Goal: Find specific page/section: Find specific page/section

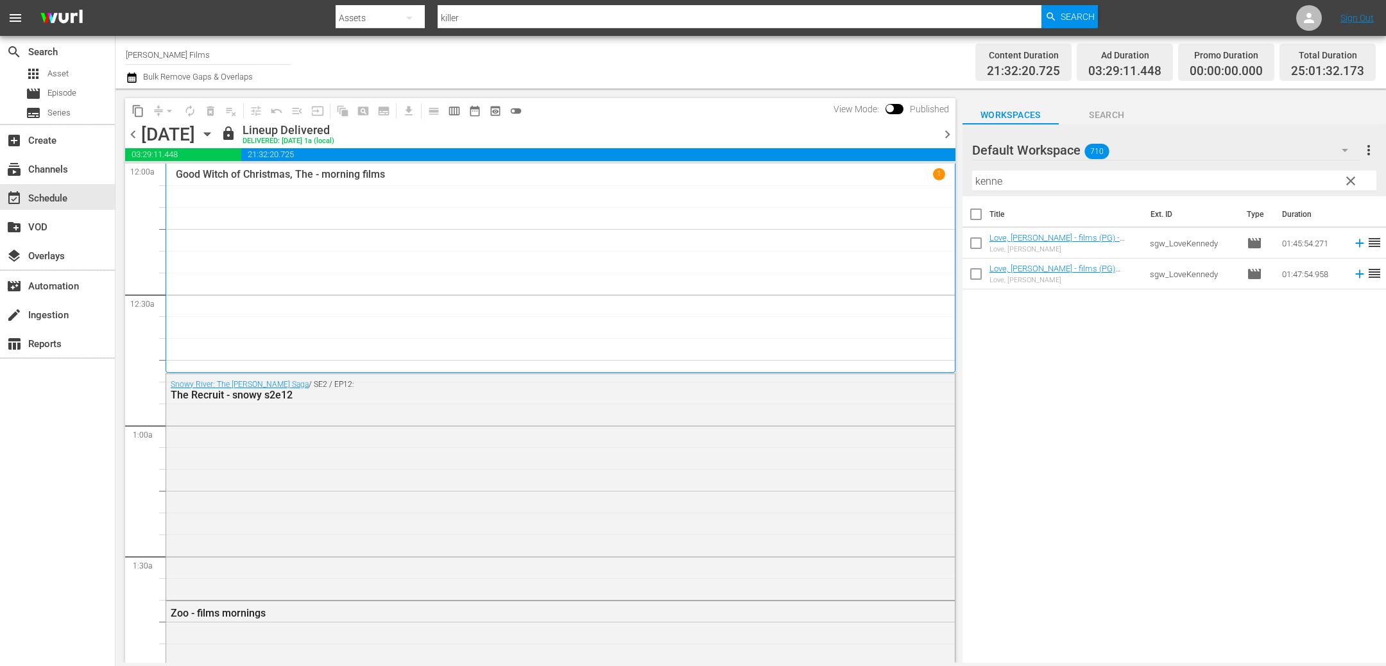
scroll to position [6260, 0]
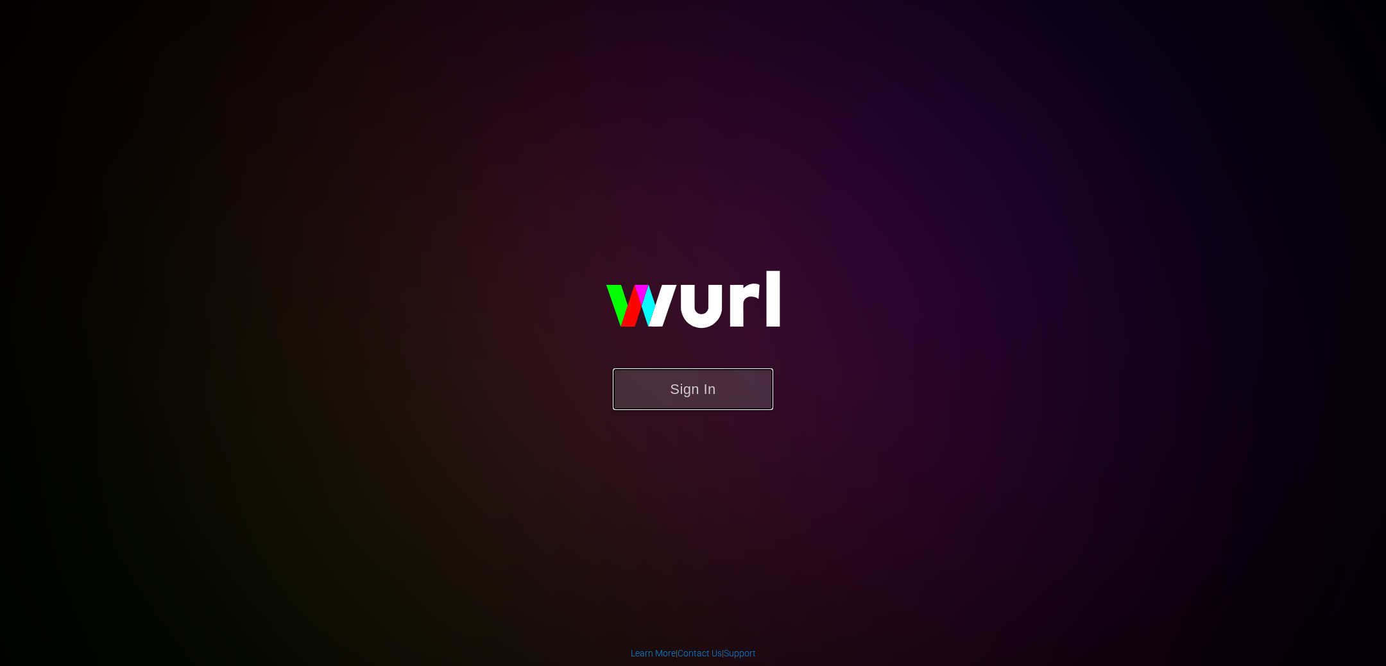
click at [680, 393] on button "Sign In" at bounding box center [693, 389] width 160 height 42
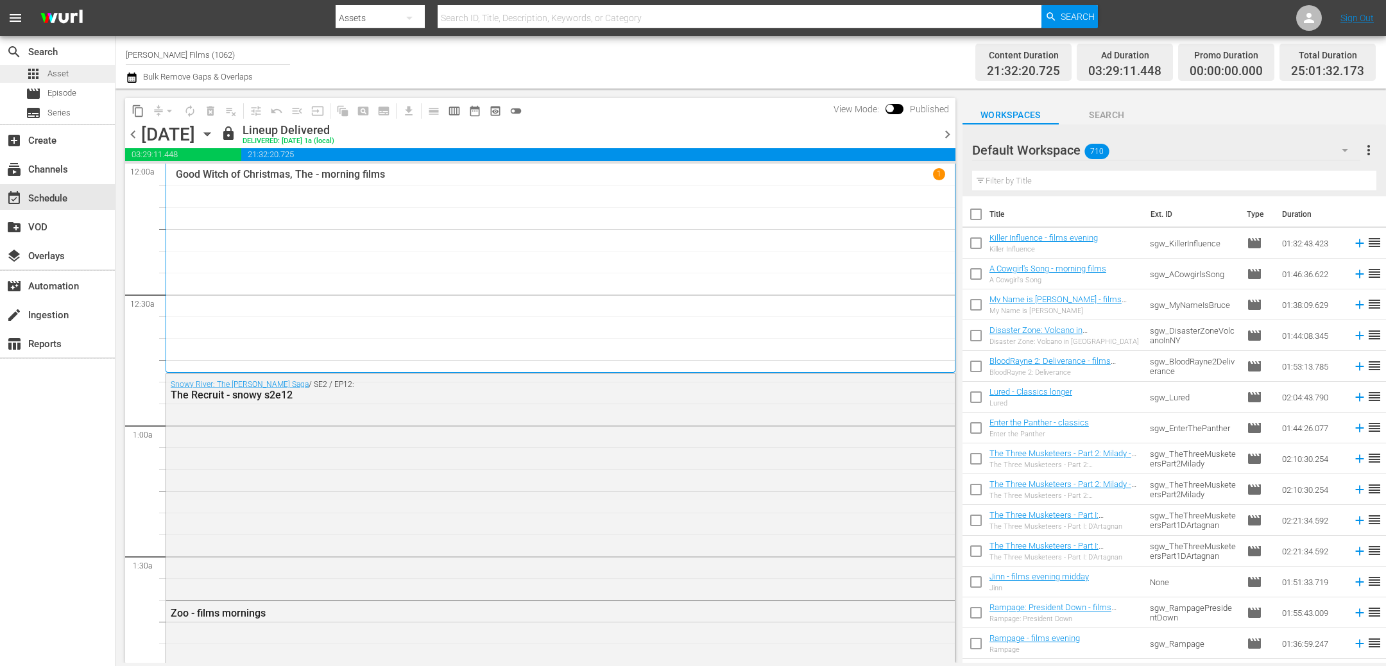
click at [56, 72] on span "Asset" at bounding box center [57, 73] width 21 height 13
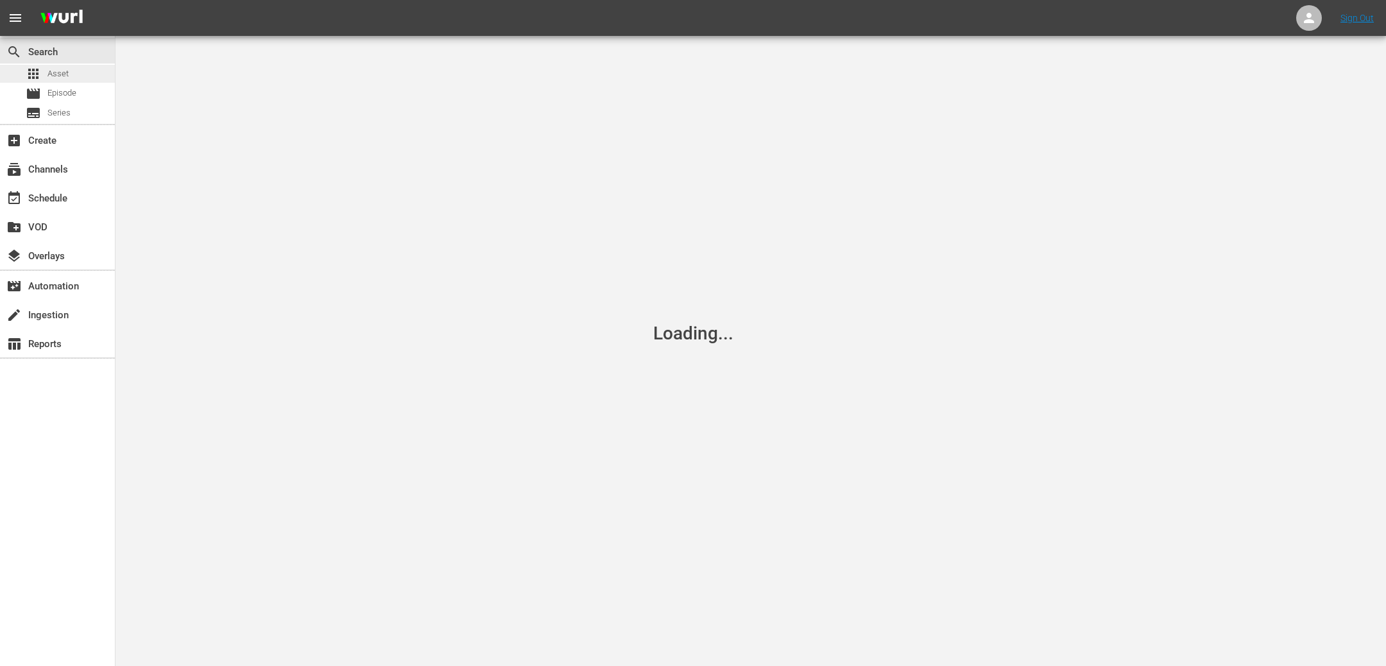
scroll to position [1, 0]
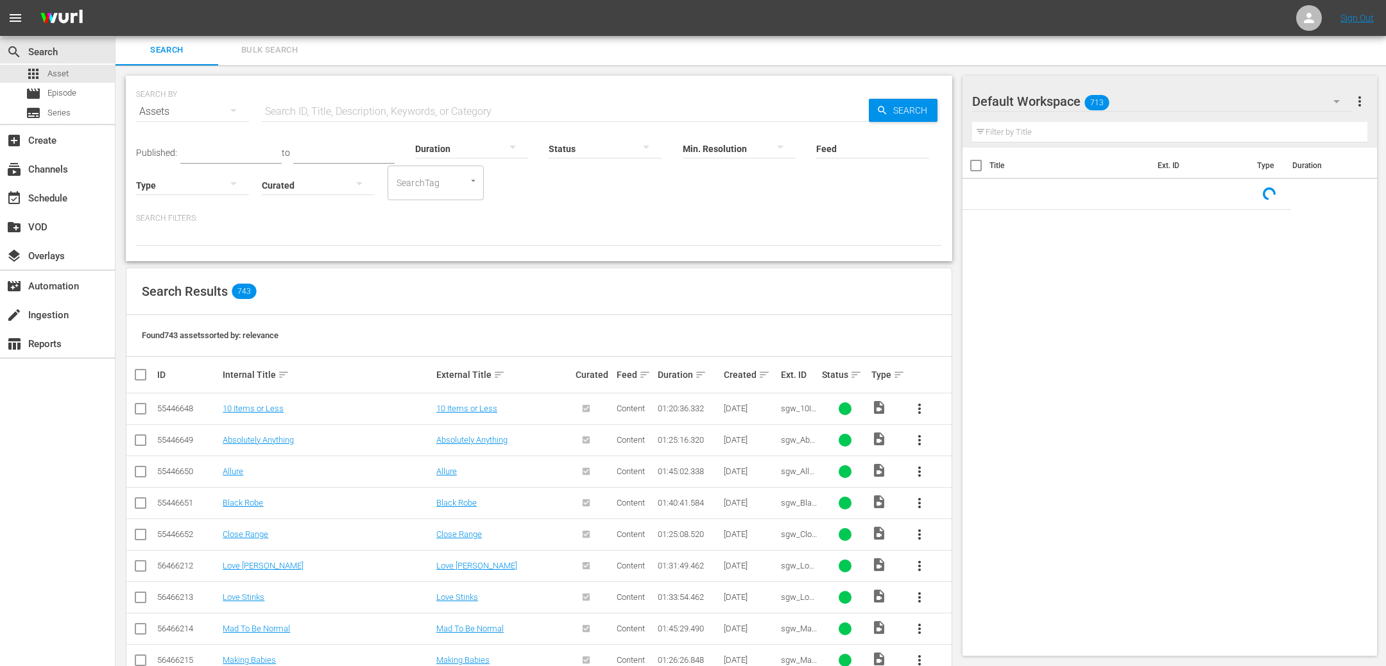
click at [384, 114] on input "text" at bounding box center [565, 111] width 607 height 31
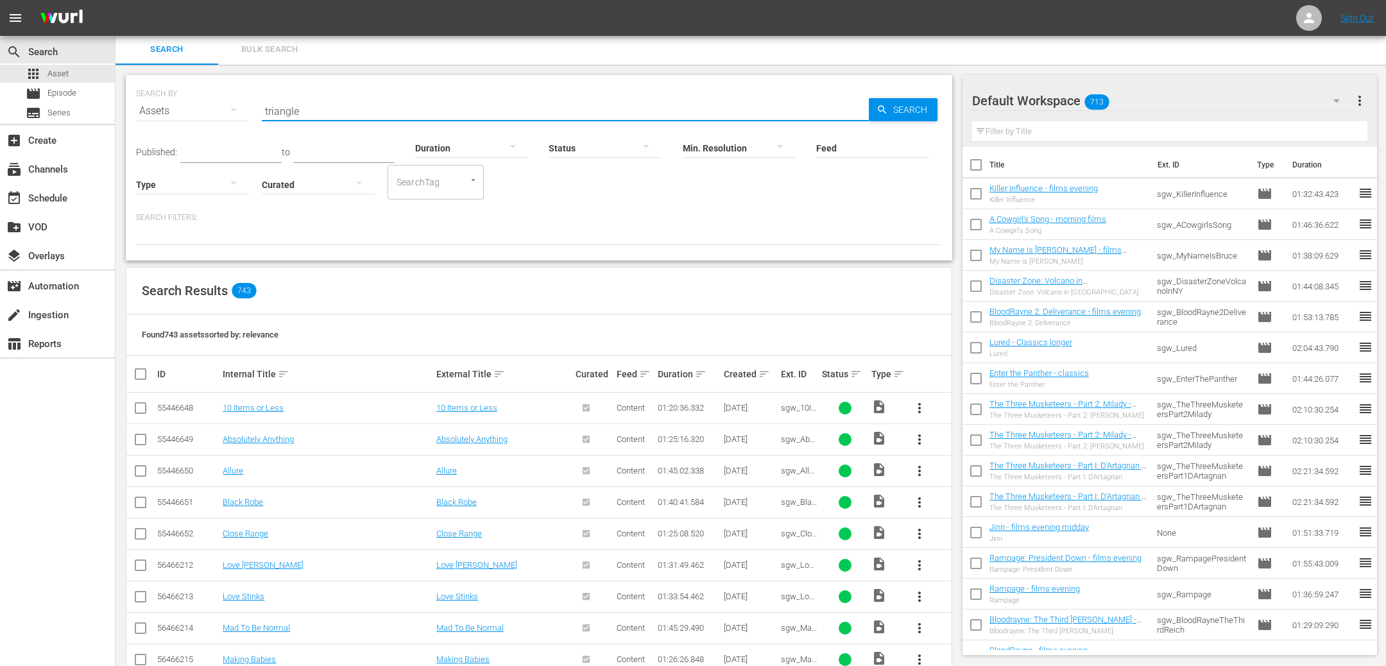
type input "triangle"
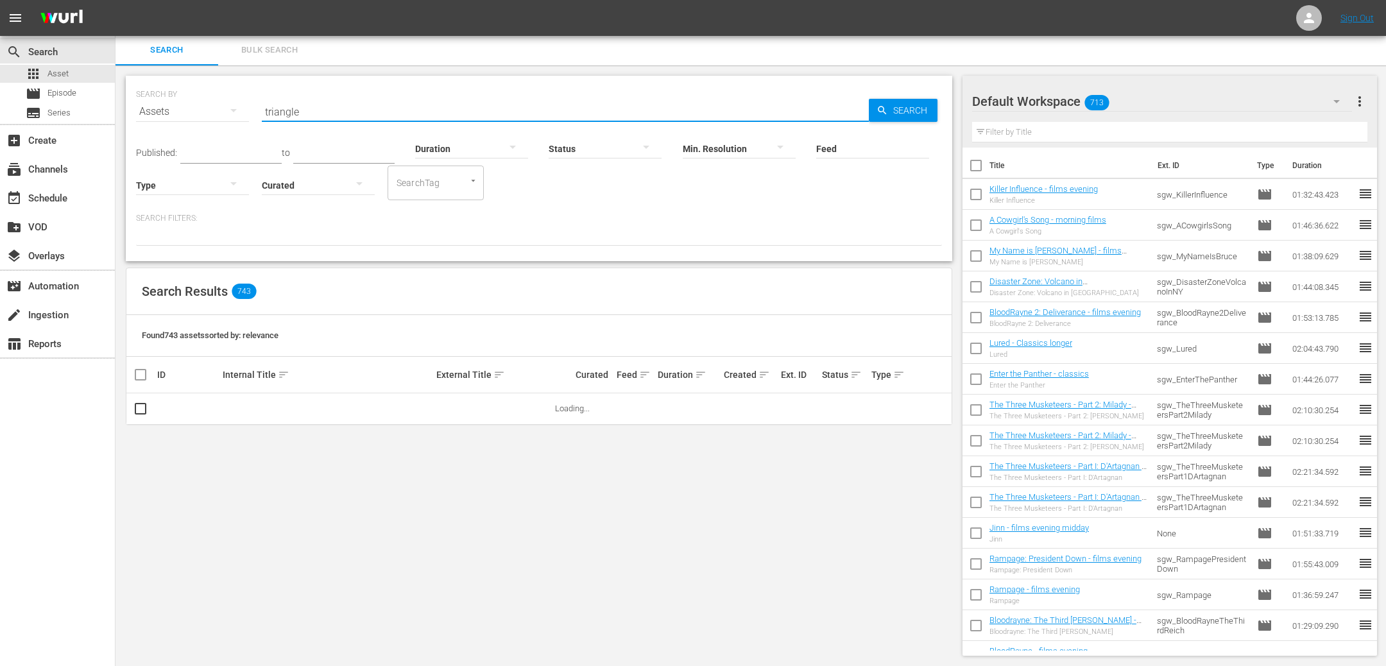
scroll to position [1, 0]
